Goal: Find specific fact: Find specific fact

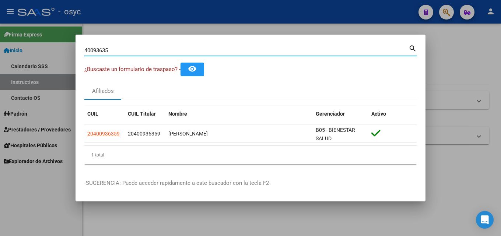
paste input "59533997"
type input "59533997"
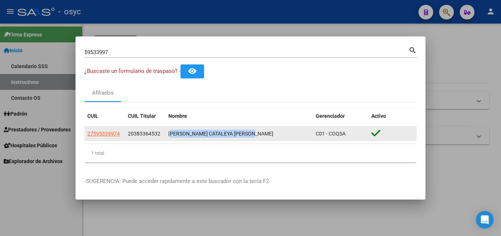
drag, startPoint x: 169, startPoint y: 132, endPoint x: 254, endPoint y: 132, distance: 85.5
click at [254, 132] on div "[PERSON_NAME] CATALEYA [PERSON_NAME]" at bounding box center [239, 134] width 142 height 8
drag, startPoint x: 254, startPoint y: 132, endPoint x: 177, endPoint y: 132, distance: 77.4
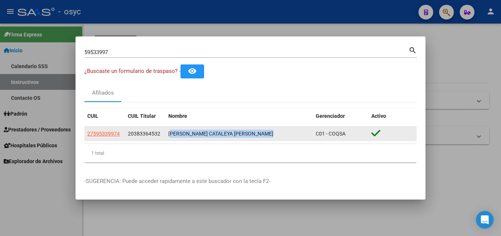
click at [177, 132] on div "[PERSON_NAME] CATALEYA [PERSON_NAME]" at bounding box center [239, 134] width 142 height 8
copy div "[PERSON_NAME] CATALEYA [PERSON_NAME]"
click at [139, 132] on span "20383364532" at bounding box center [144, 134] width 32 height 6
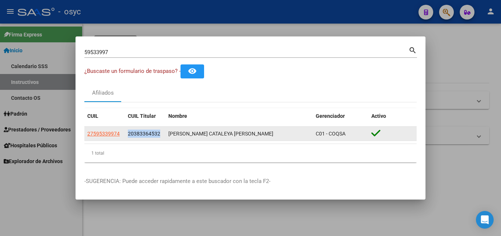
click at [139, 132] on span "20383364532" at bounding box center [144, 134] width 32 height 6
copy span "20383364532"
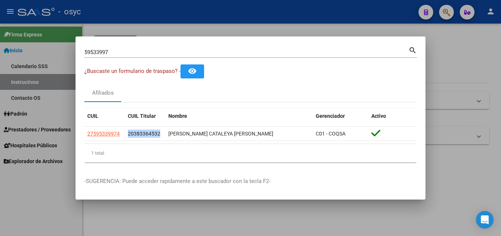
click at [154, 142] on datatable-selection "27595339974 20383364532 [PERSON_NAME][GEOGRAPHIC_DATA][PERSON_NAME] - COQSA" at bounding box center [250, 139] width 333 height 7
